Goal: Transaction & Acquisition: Purchase product/service

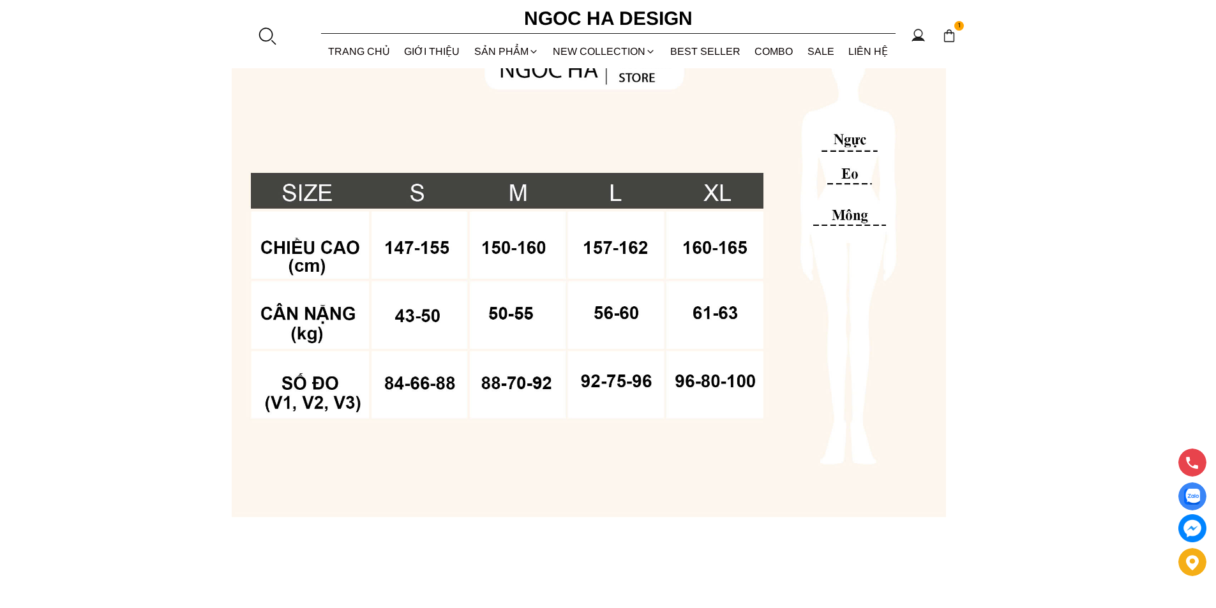
click at [265, 37] on div at bounding box center [266, 35] width 19 height 19
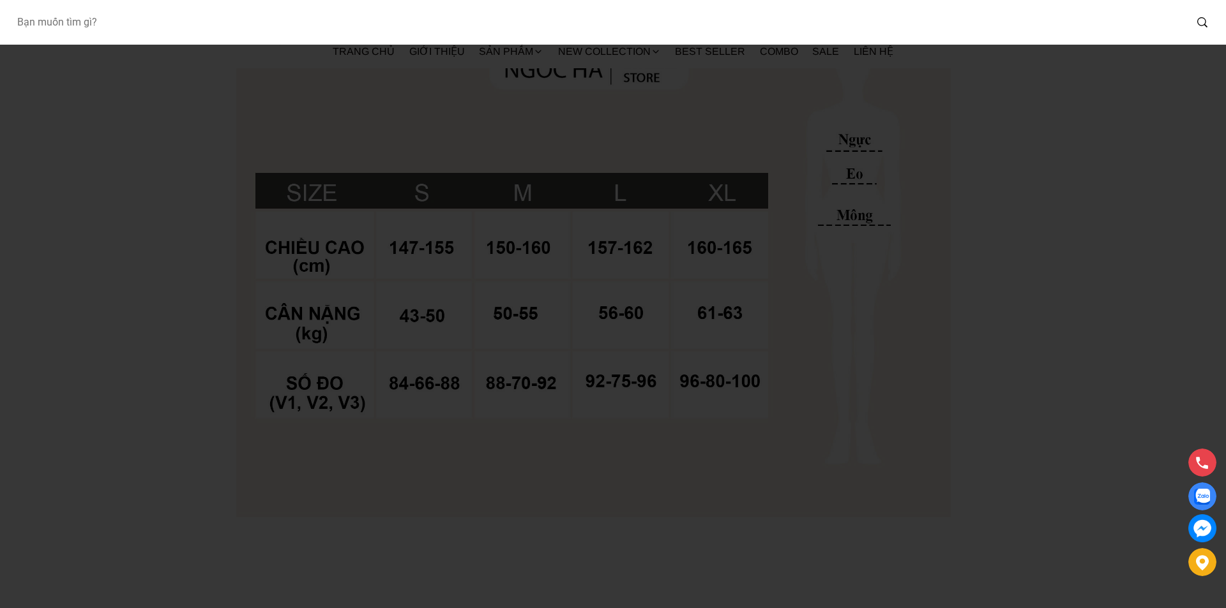
click at [148, 33] on input "Input search Bạn muốn tìm gì?" at bounding box center [595, 22] width 1178 height 29
type input "139"
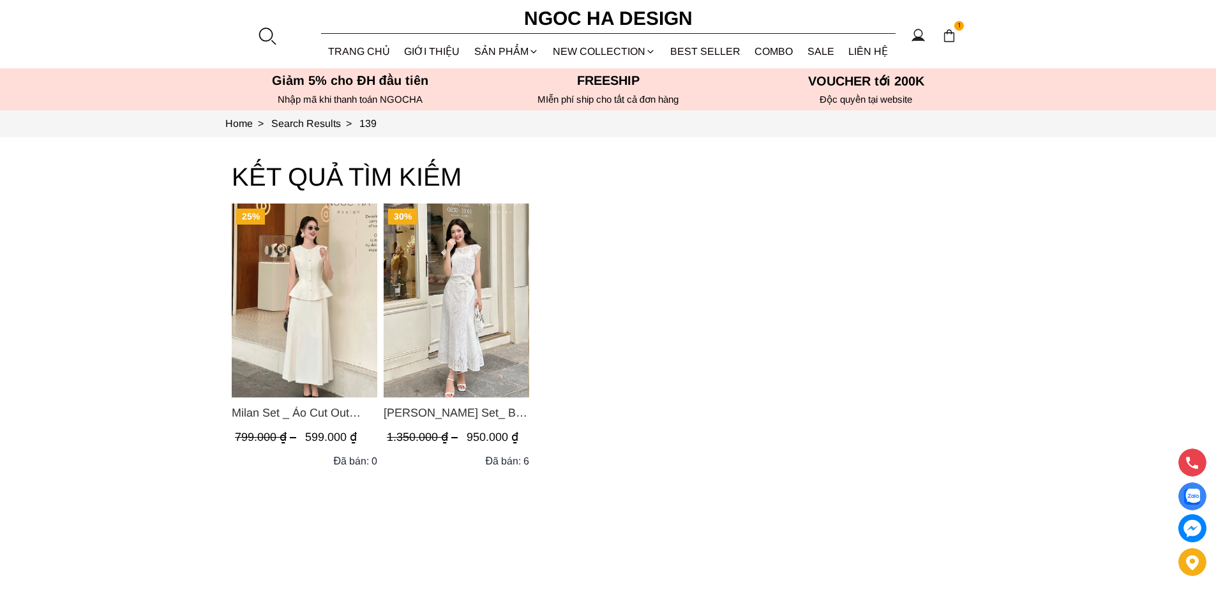
click at [431, 317] on img "Product image - Isabella Set_ Bộ Ren Áo Sơ Mi Vai Chờm Chân Váy Đuôi Cá Màu Trắ…" at bounding box center [457, 301] width 146 height 194
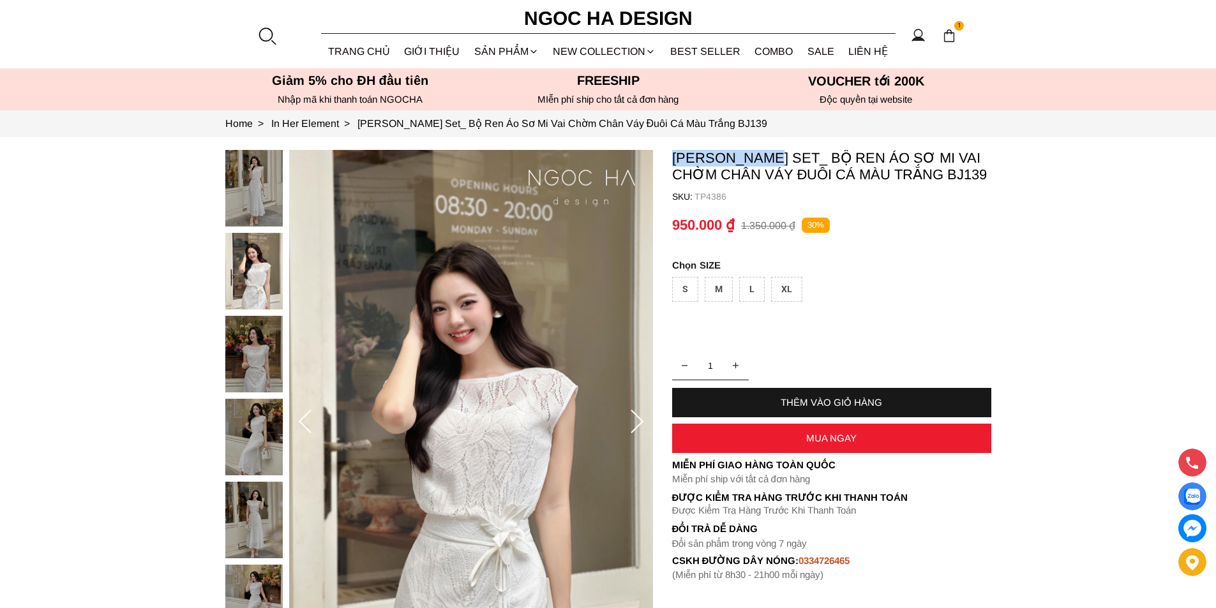
drag, startPoint x: 668, startPoint y: 158, endPoint x: 765, endPoint y: 159, distance: 96.4
click at [765, 159] on section "[PERSON_NAME] Set_ Bộ Ren Áo Sơ Mi Vai Chờm Chân Váy Đuôi Cá Màu Trắng BJ139 SK…" at bounding box center [608, 422] width 1216 height 571
copy p "Isabella Set"
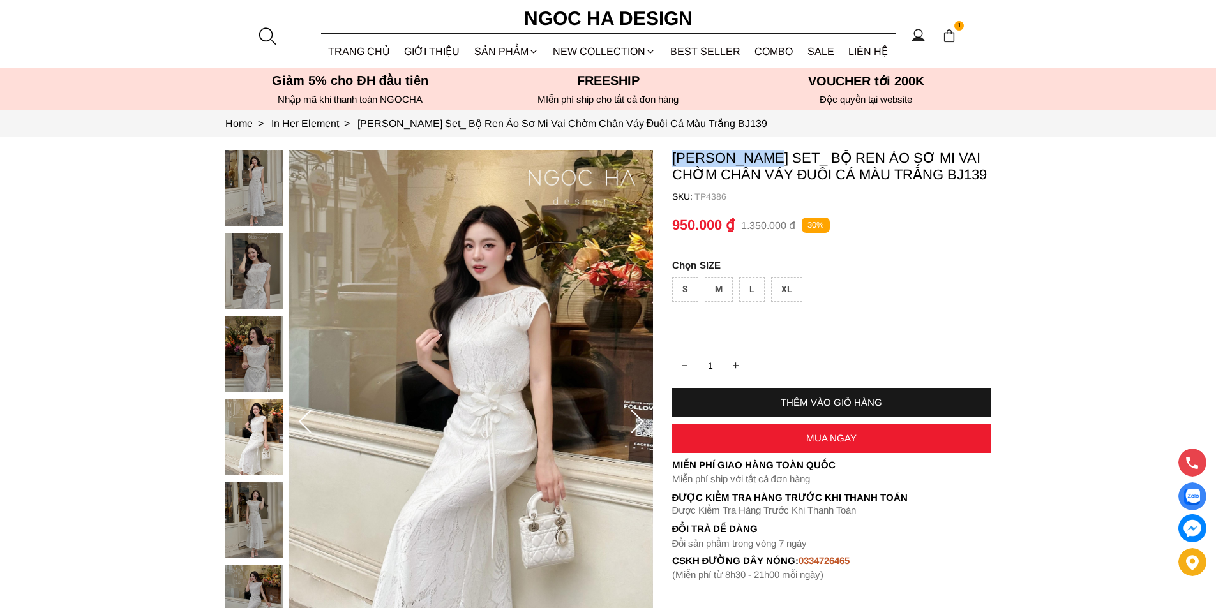
copy p "Isabella Set"
